Goal: Manage account settings

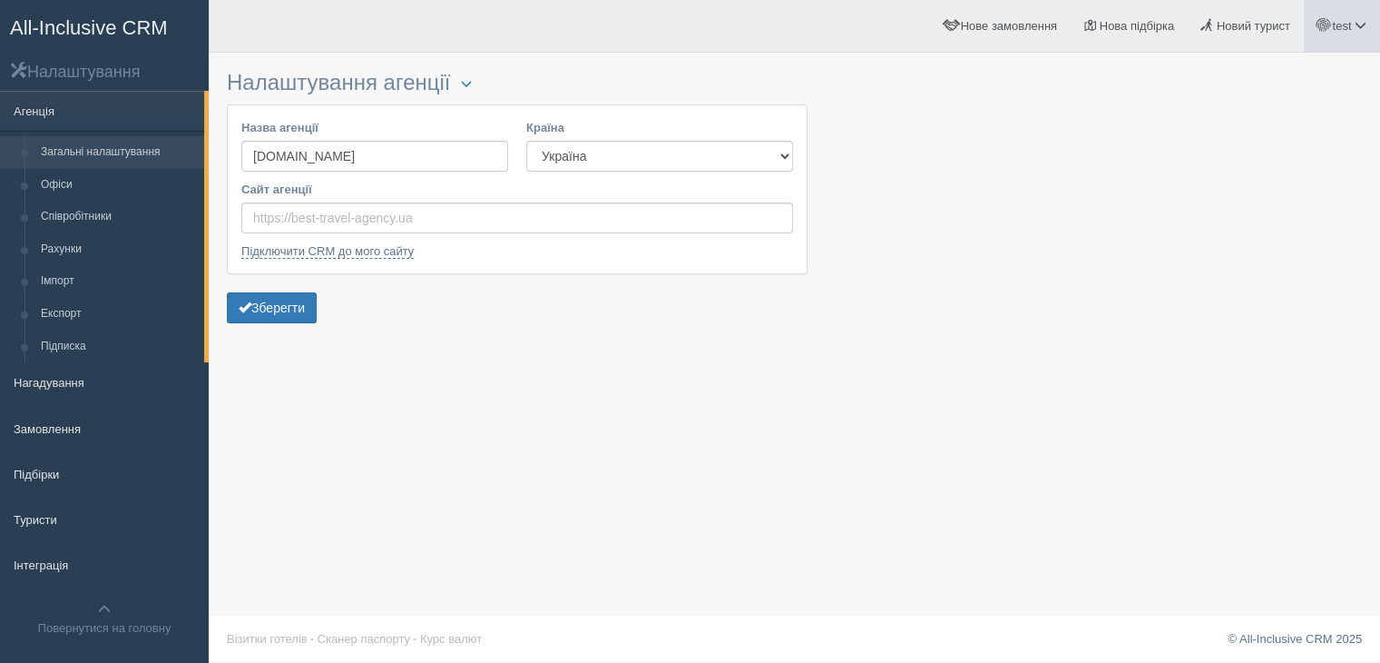
click at [1330, 25] on link "test" at bounding box center [1342, 26] width 76 height 52
click at [1296, 75] on link "Мій профіль" at bounding box center [1281, 81] width 198 height 39
click at [594, 155] on select "Естонія Казахстан Киргизстан Латвія Литва Молдова Польща Узбекистан Україна Чех…" at bounding box center [659, 156] width 267 height 31
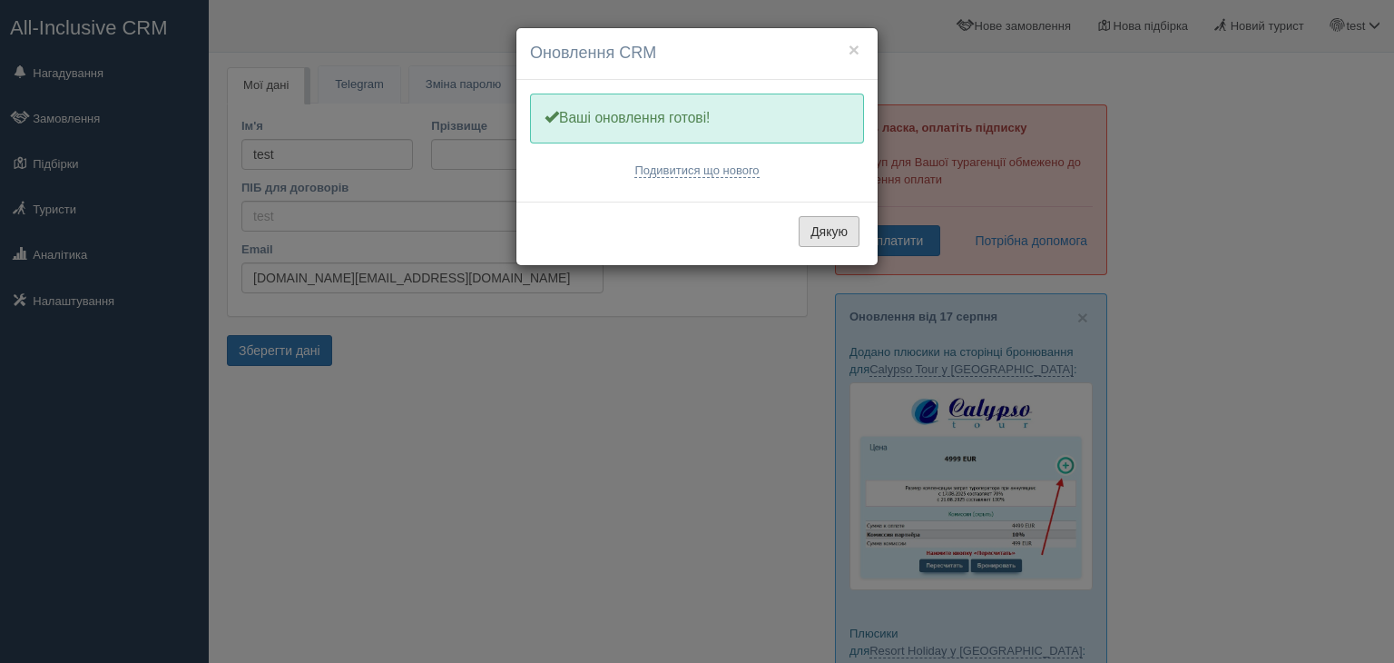
click at [831, 221] on button "Дякую" at bounding box center [829, 231] width 61 height 31
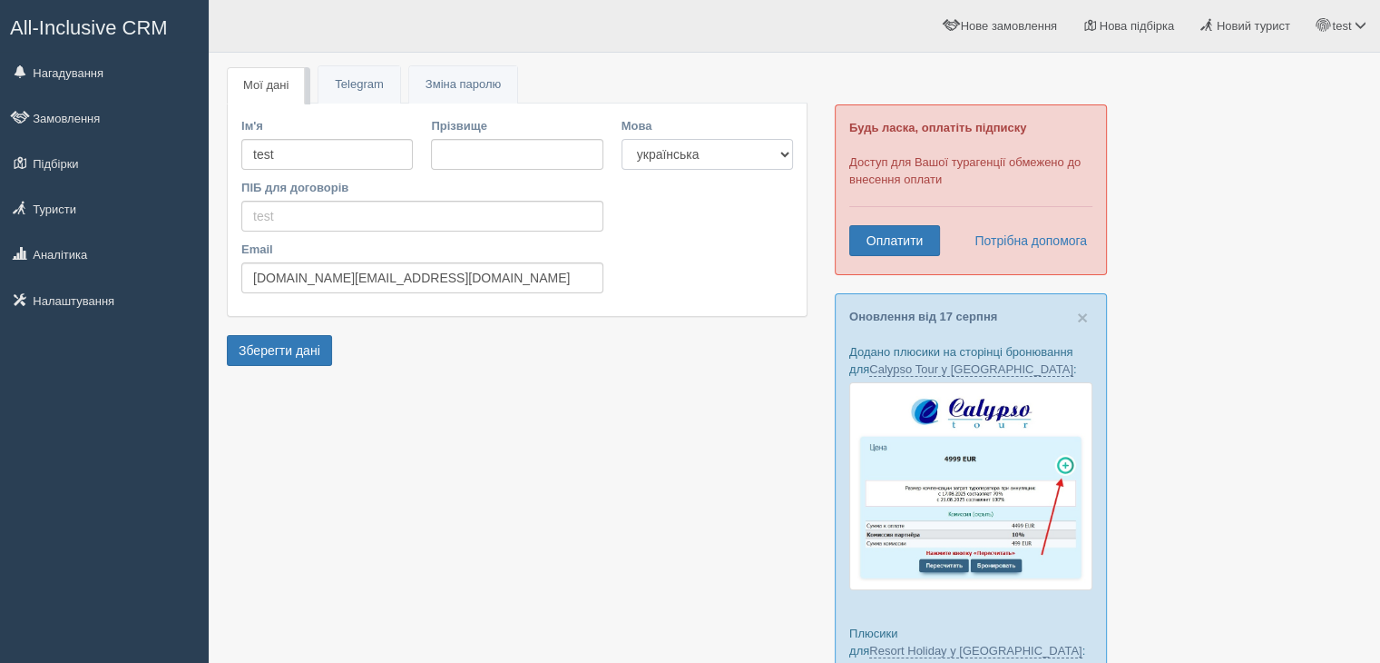
click at [682, 153] on select "українська english" at bounding box center [708, 154] width 172 height 31
select select "en"
click at [622, 139] on select "українська english" at bounding box center [708, 154] width 172 height 31
click at [309, 348] on button "Зберегти дані" at bounding box center [279, 350] width 105 height 31
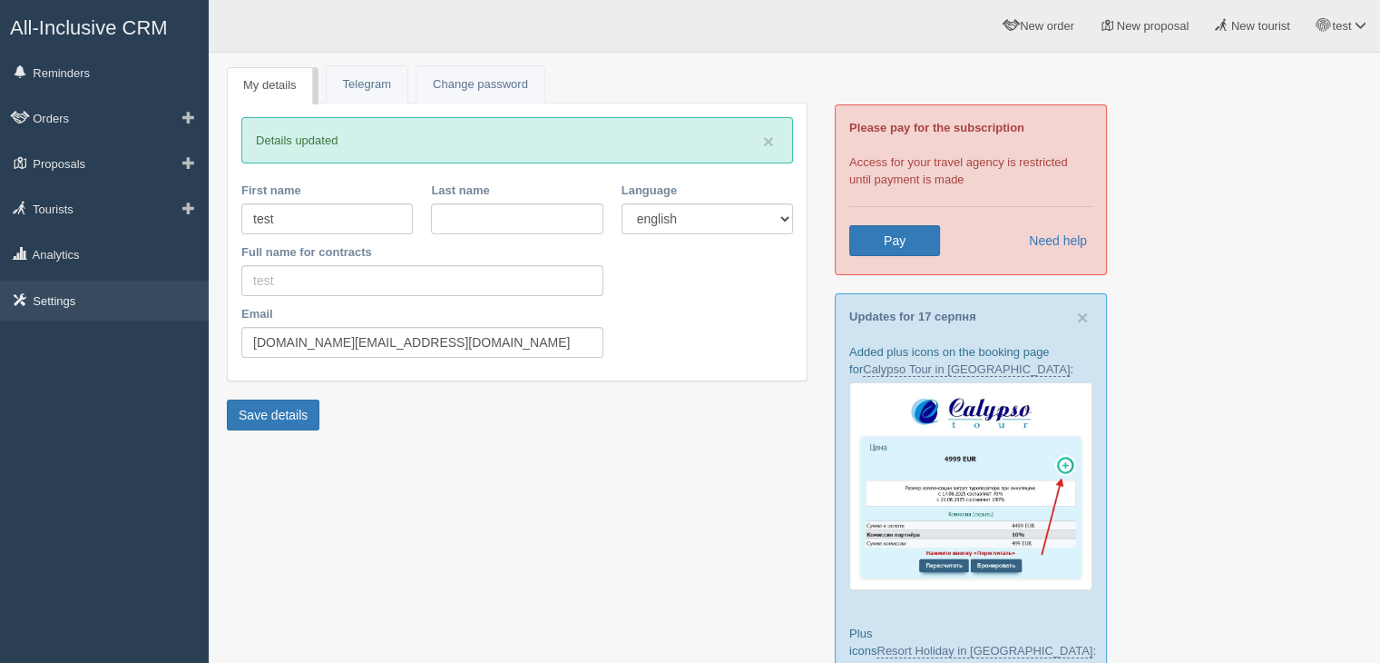
click at [96, 293] on link "Settings" at bounding box center [104, 300] width 209 height 40
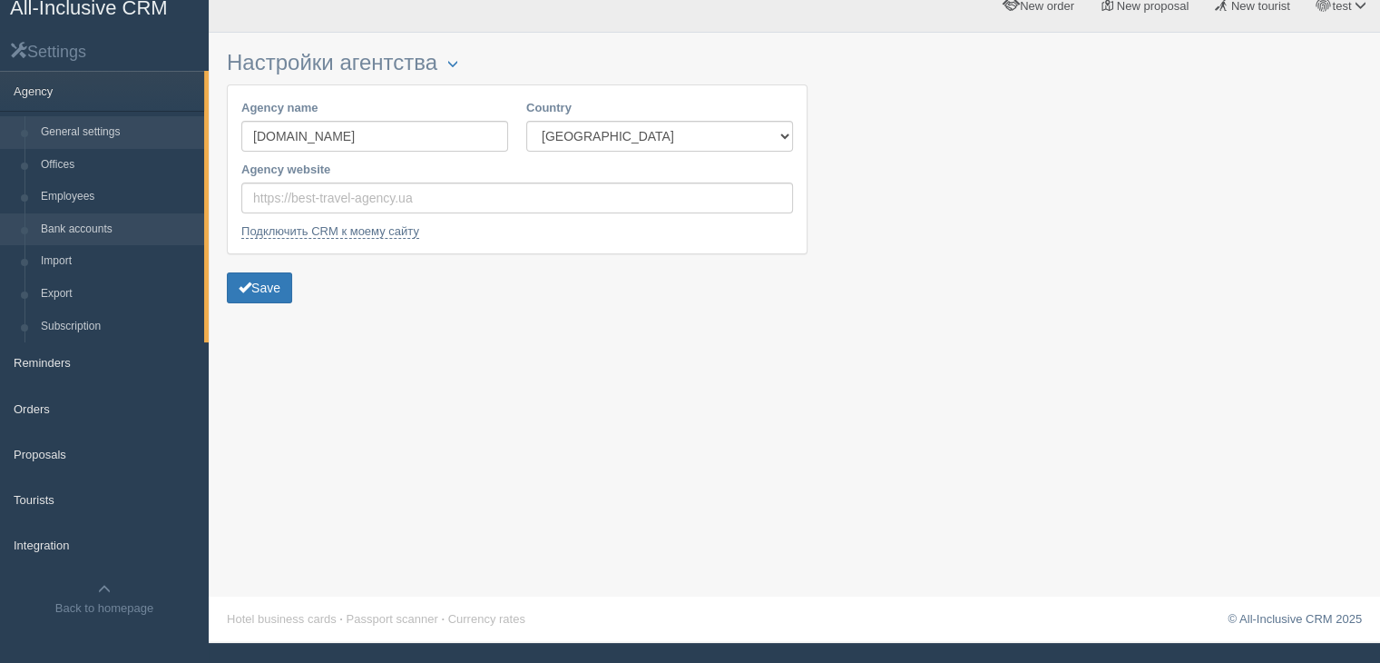
scroll to position [22, 0]
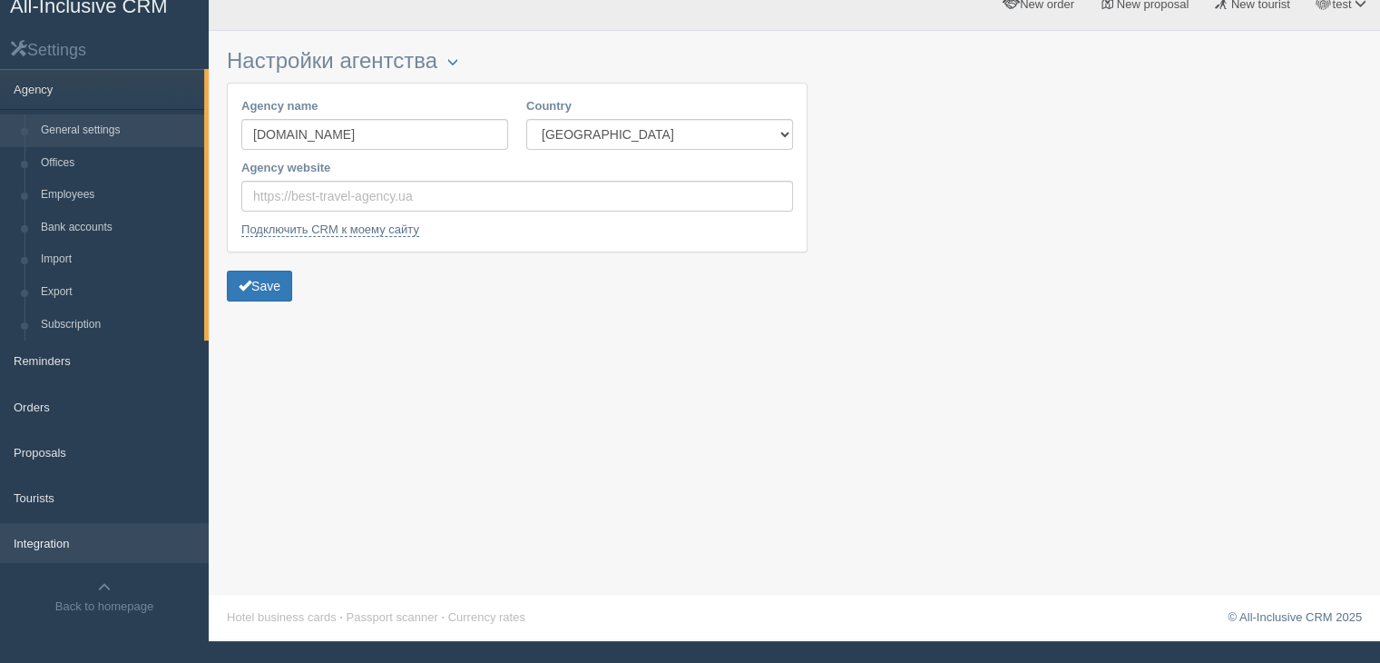
click at [88, 542] on link "Integration" at bounding box center [104, 543] width 209 height 40
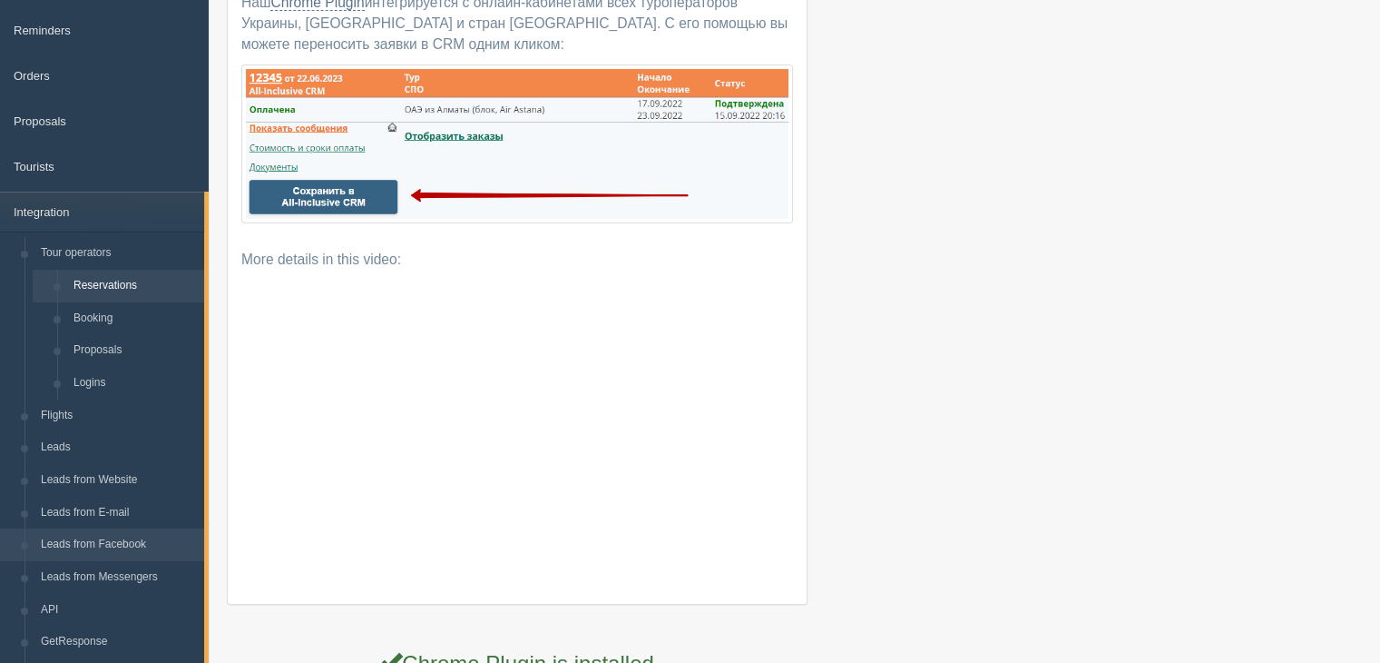
scroll to position [182, 0]
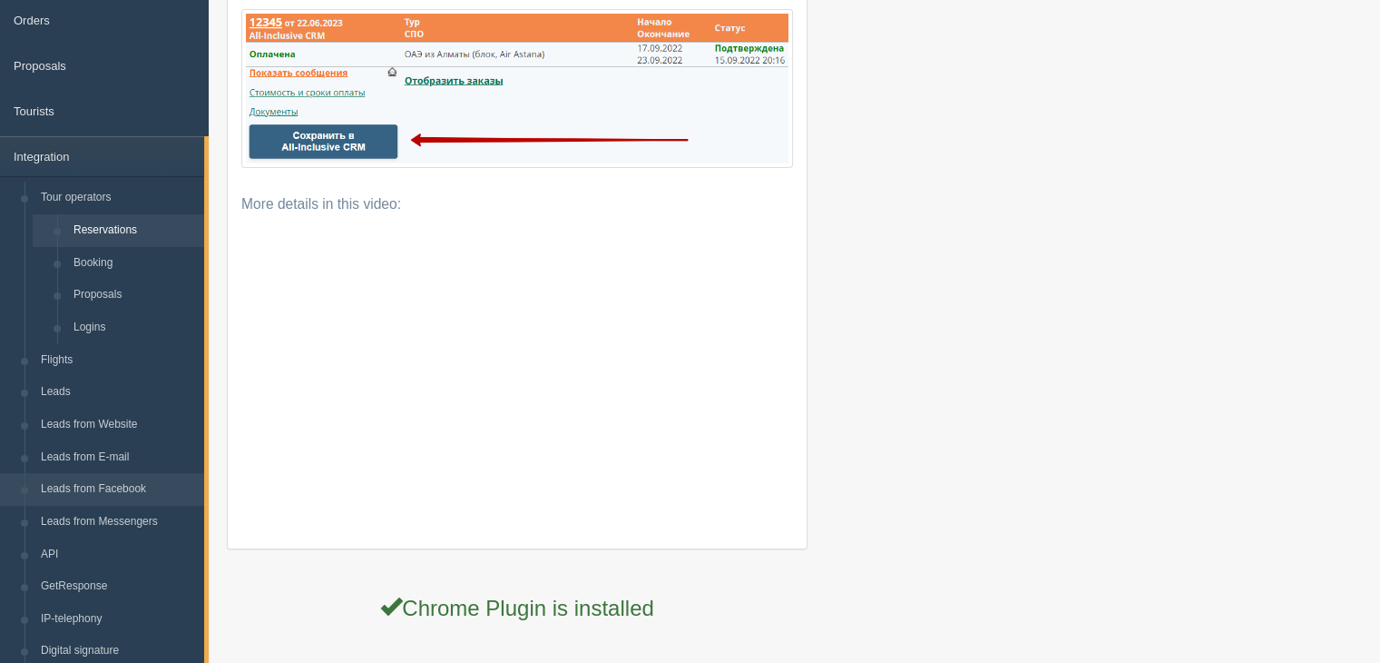
click at [122, 491] on link "Leads from Facebook" at bounding box center [119, 489] width 172 height 33
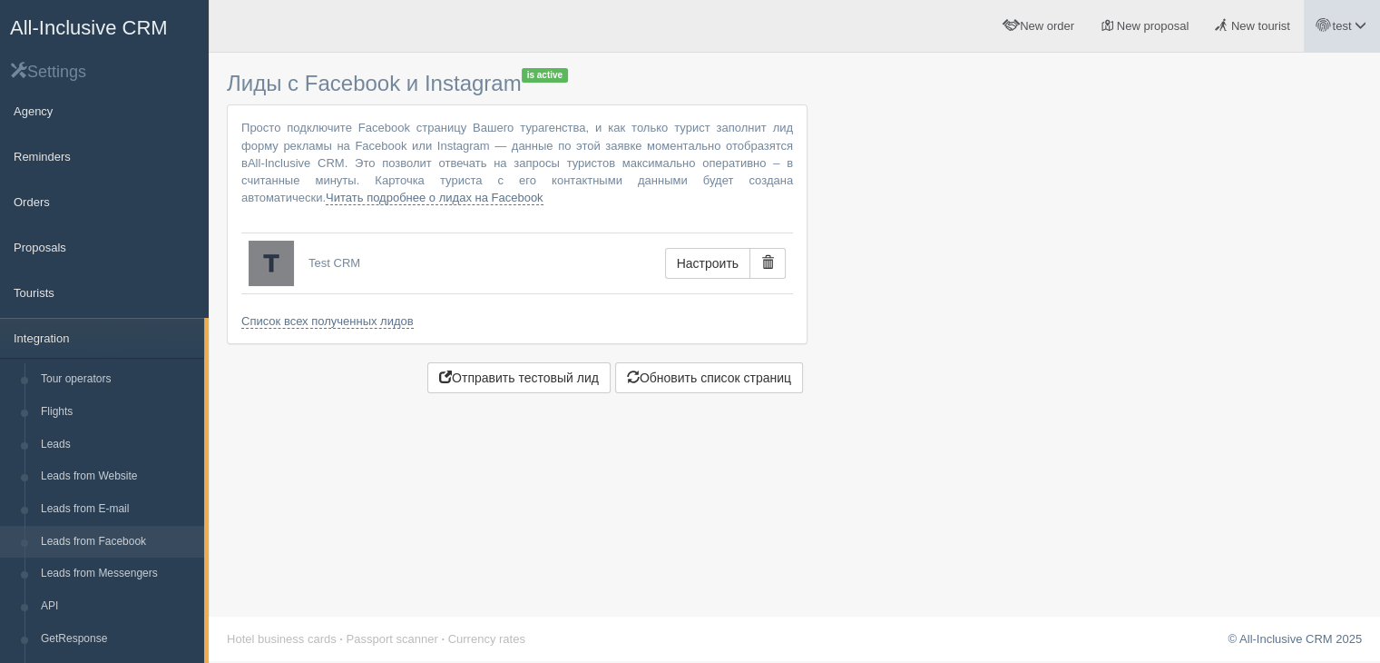
click at [1324, 24] on span at bounding box center [1324, 25] width 12 height 12
click at [1291, 243] on link "Sign out" at bounding box center [1281, 235] width 198 height 39
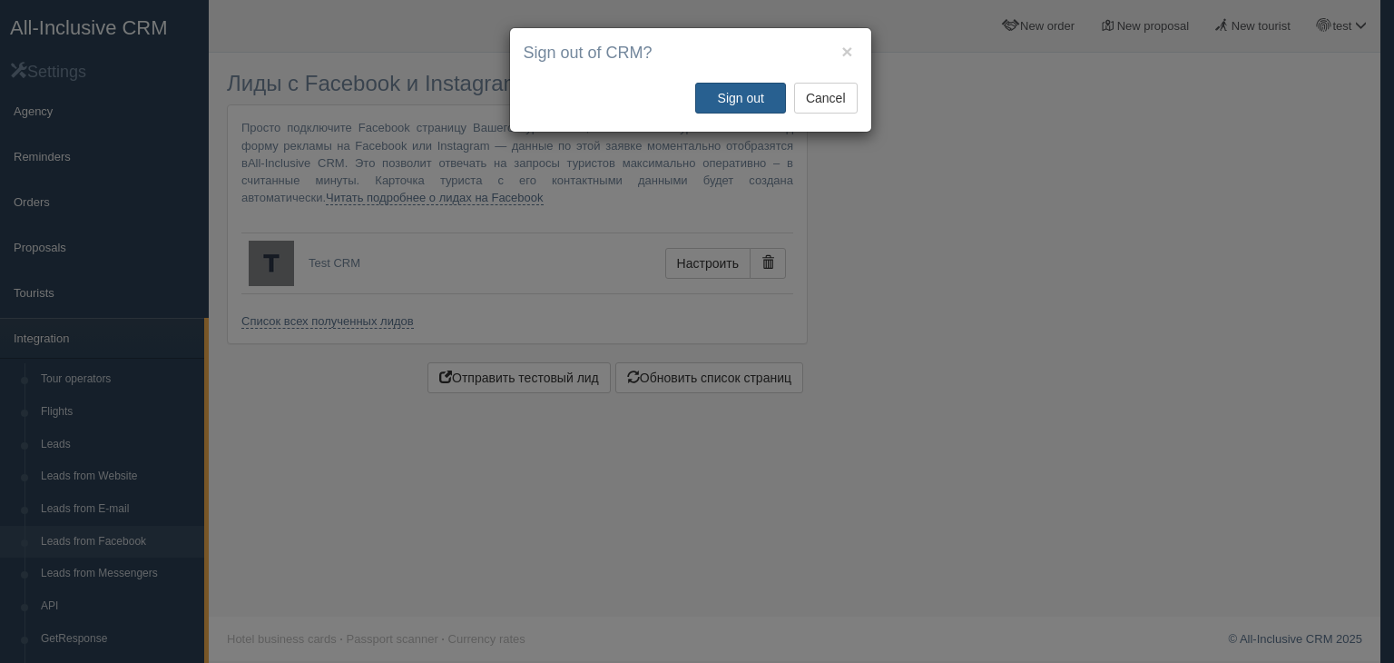
click at [741, 93] on button "Sign out" at bounding box center [740, 98] width 91 height 31
